Goal: Task Accomplishment & Management: Use online tool/utility

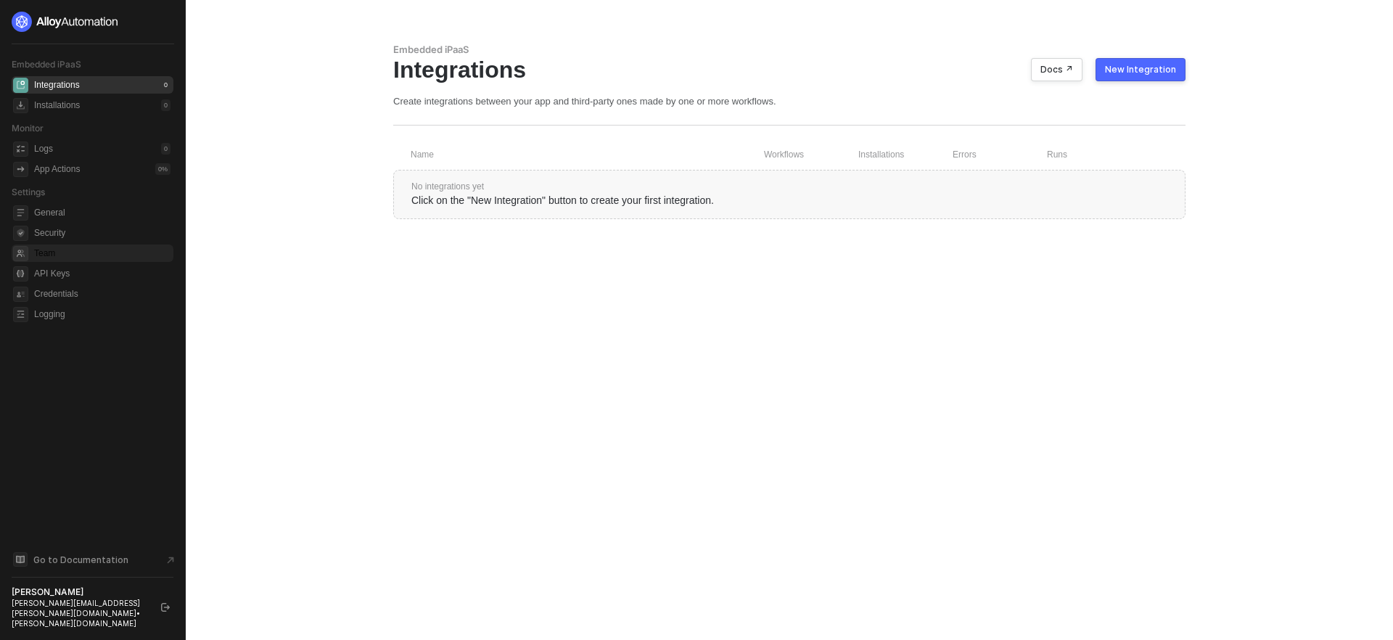
click at [54, 256] on span "Team" at bounding box center [102, 252] width 136 height 17
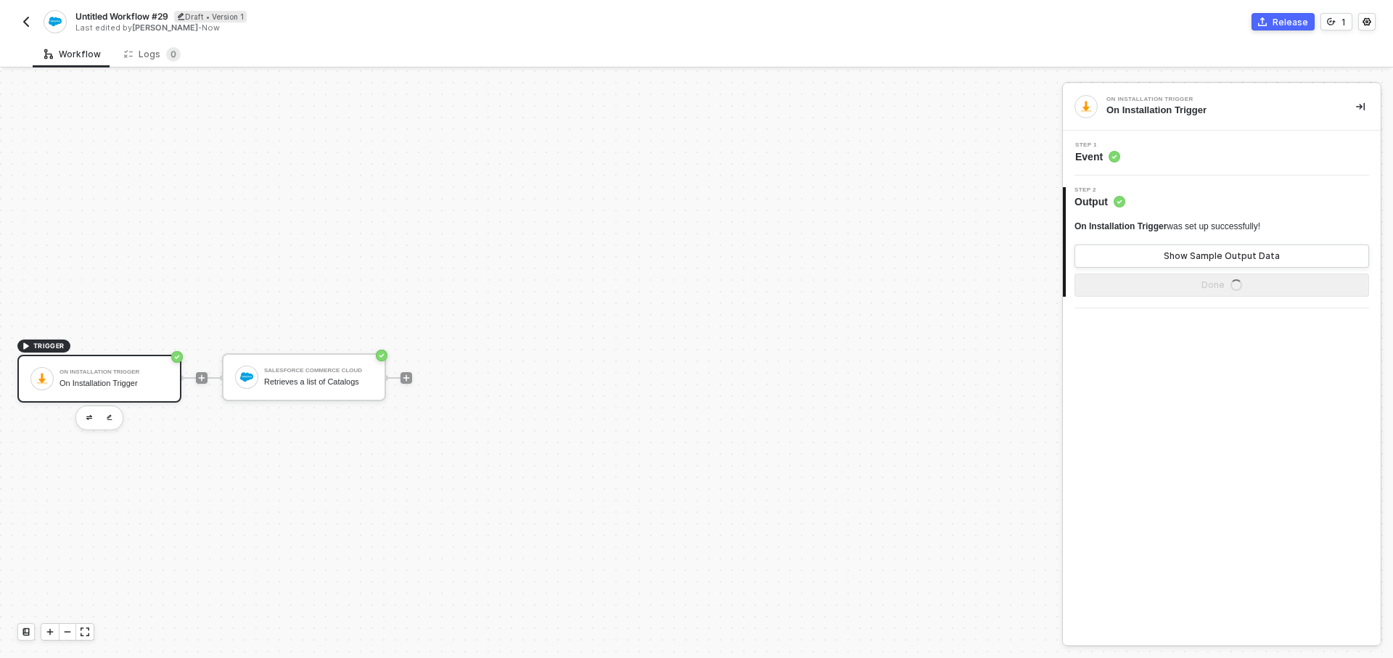
scroll to position [27, 0]
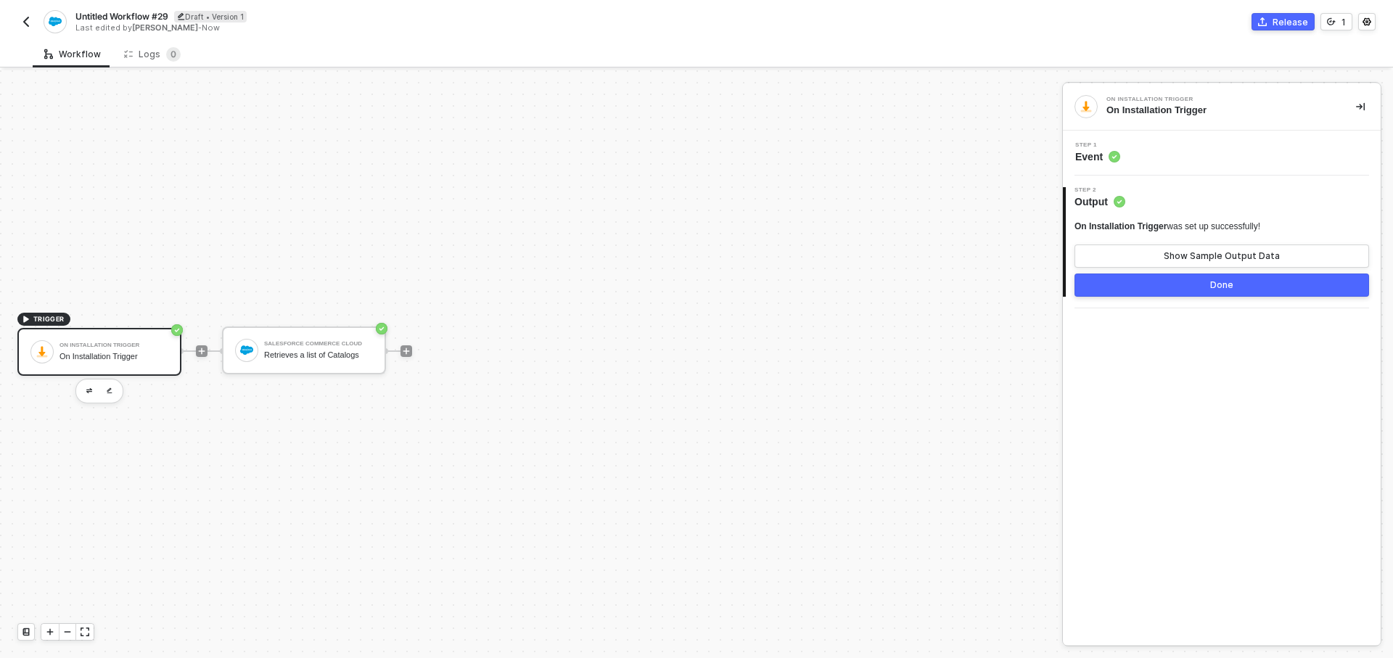
click at [1303, 21] on div "Release" at bounding box center [1290, 22] width 36 height 12
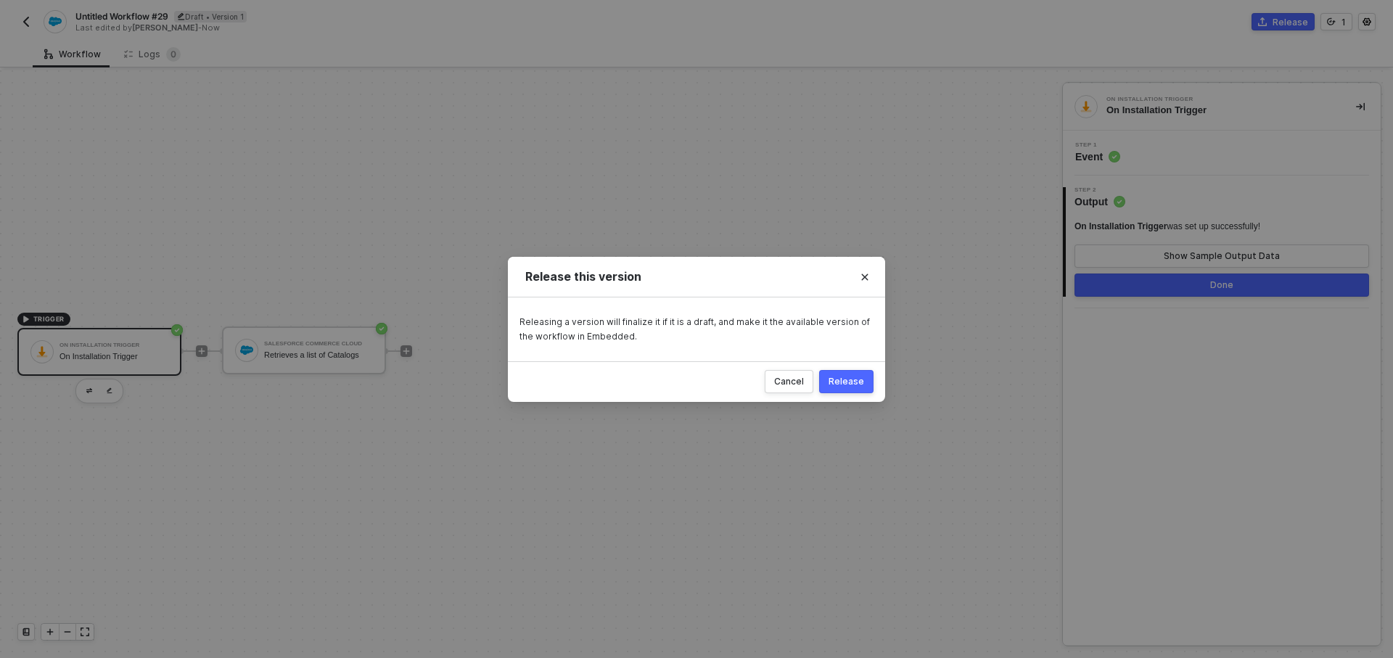
click at [862, 380] on div "Release" at bounding box center [846, 382] width 36 height 12
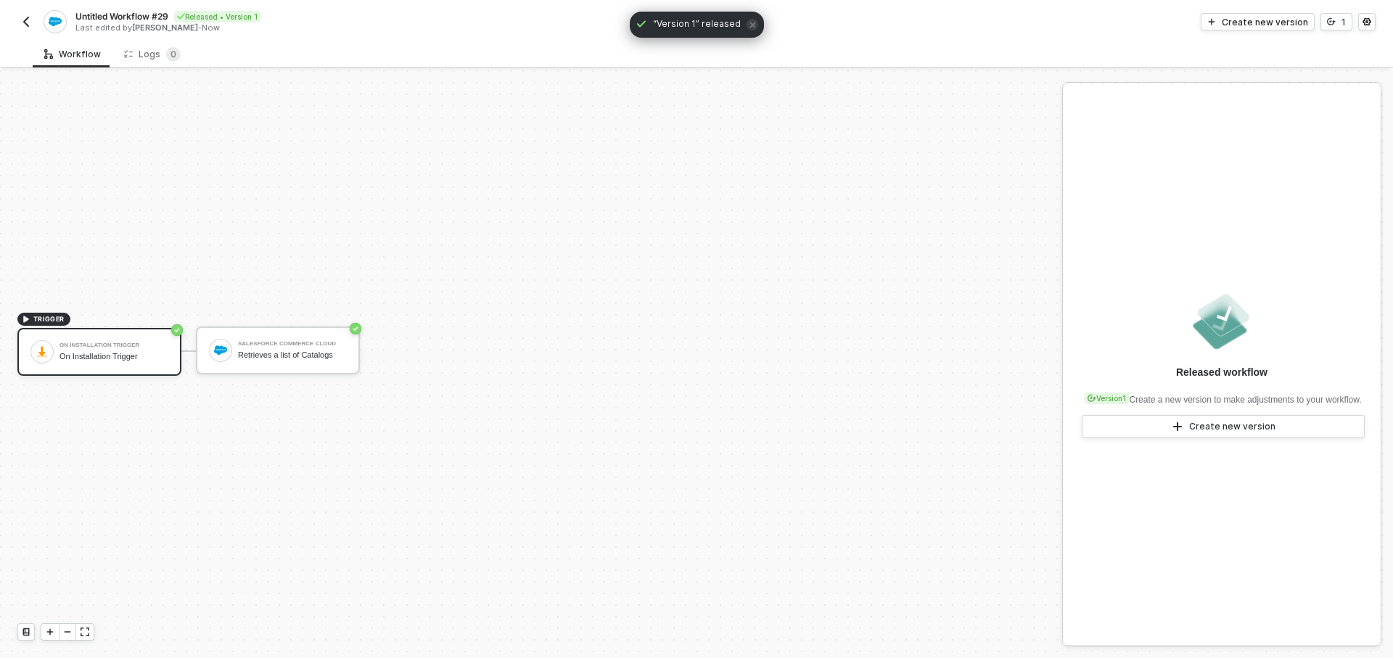
click at [26, 21] on img "button" at bounding box center [26, 22] width 12 height 12
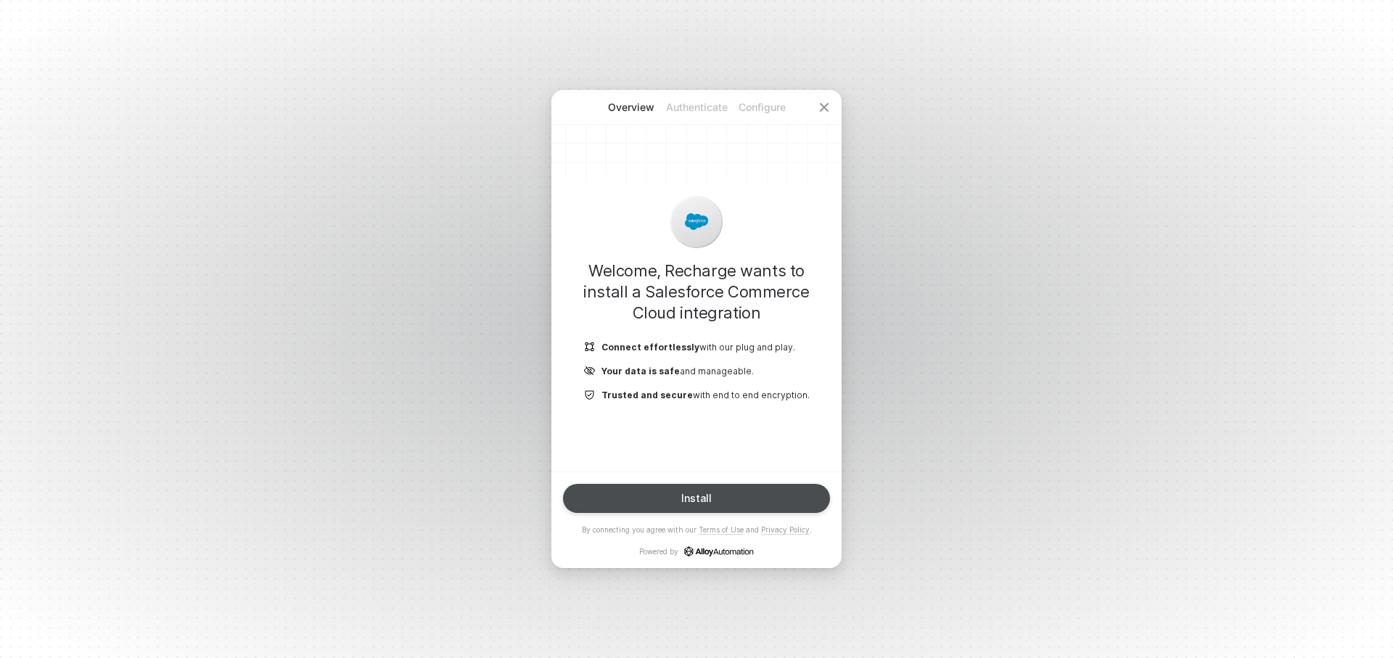
click at [721, 504] on button "Install" at bounding box center [696, 498] width 267 height 29
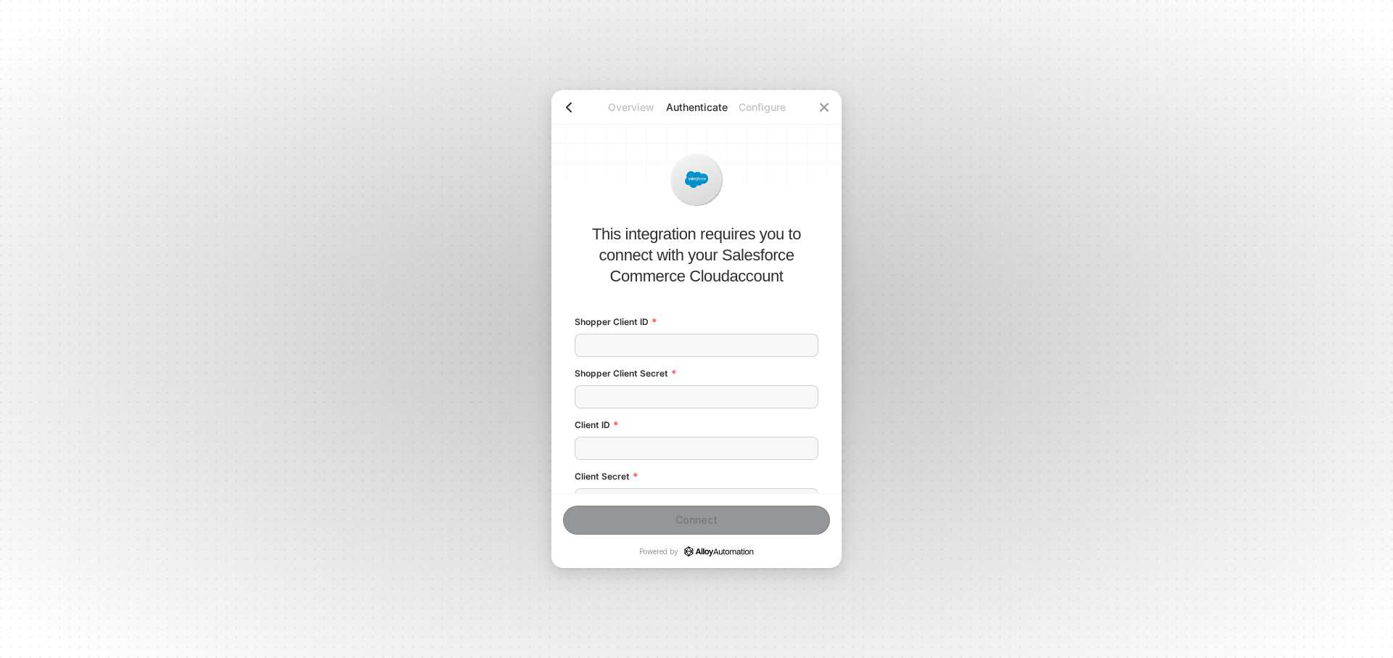
click at [564, 106] on icon "icon-arrow-left" at bounding box center [569, 108] width 12 height 12
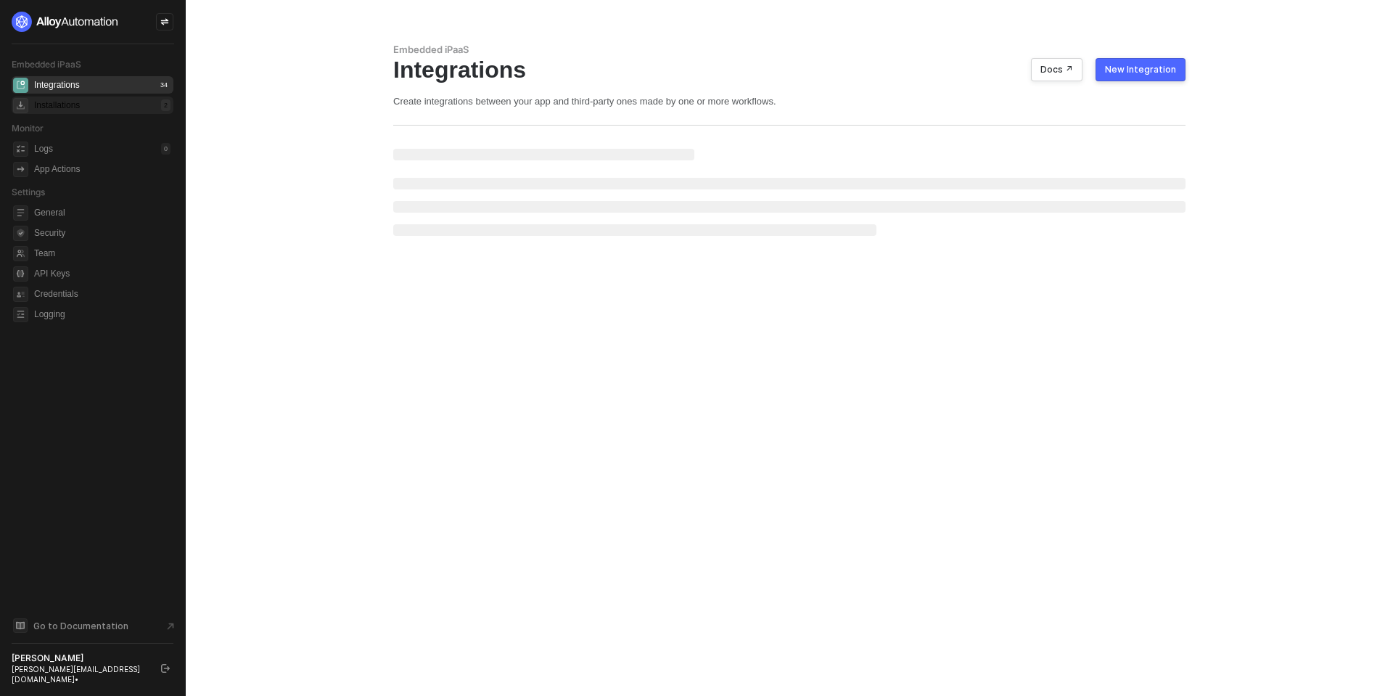
click at [66, 110] on div "Installations" at bounding box center [57, 105] width 46 height 12
